Goal: Task Accomplishment & Management: Manage account settings

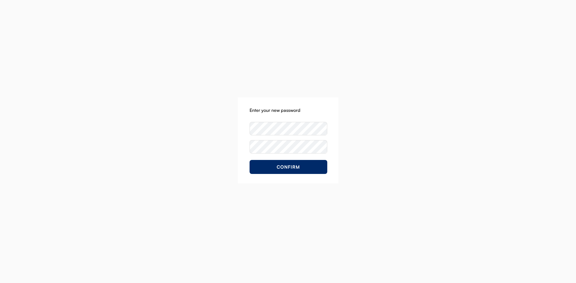
click at [454, 109] on div "CONFIRM Enter your new password" at bounding box center [288, 141] width 576 height 283
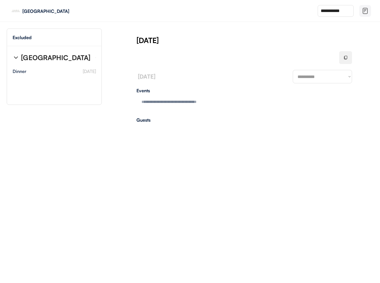
type textarea "**********"
type input "**********"
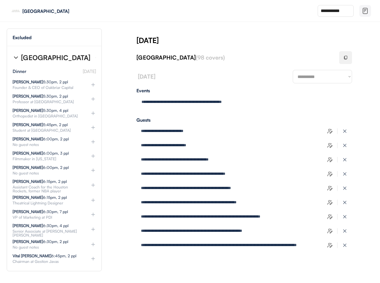
select select "********"
